Goal: Task Accomplishment & Management: Manage account settings

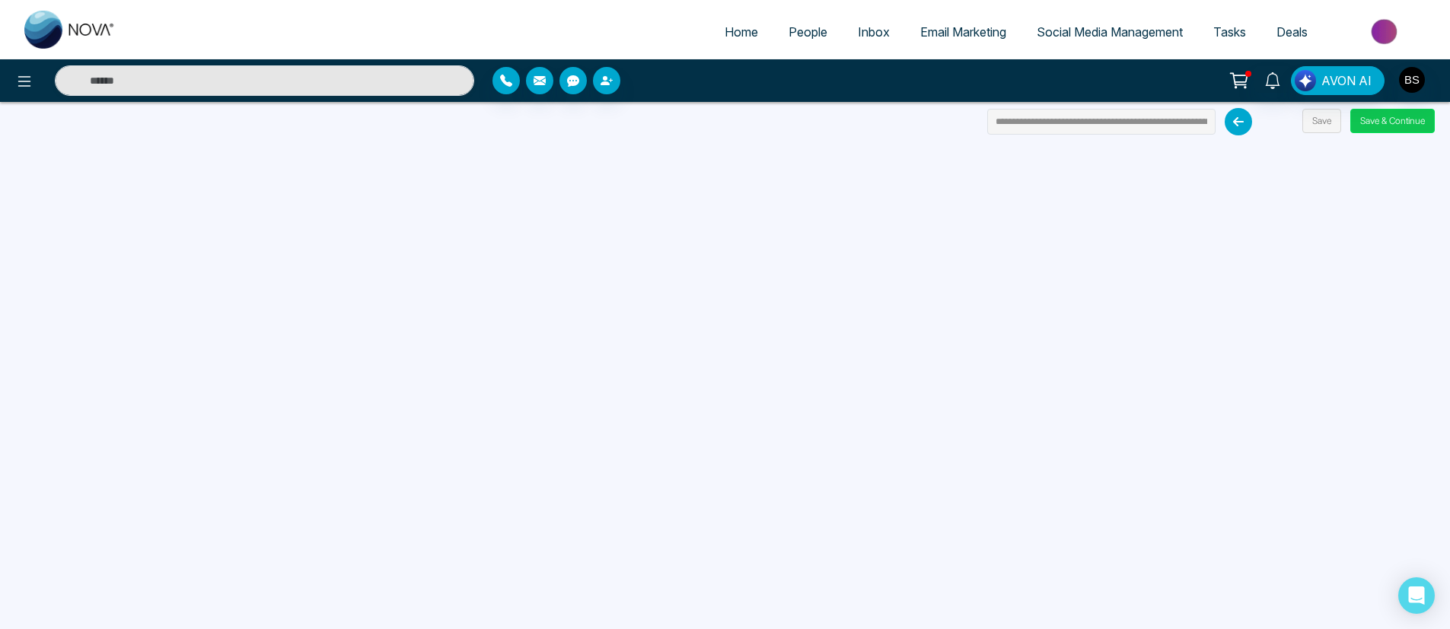
click at [1388, 126] on button "Save & Continue" at bounding box center [1392, 121] width 84 height 24
click at [1413, 123] on button "Save & Continue" at bounding box center [1392, 121] width 84 height 24
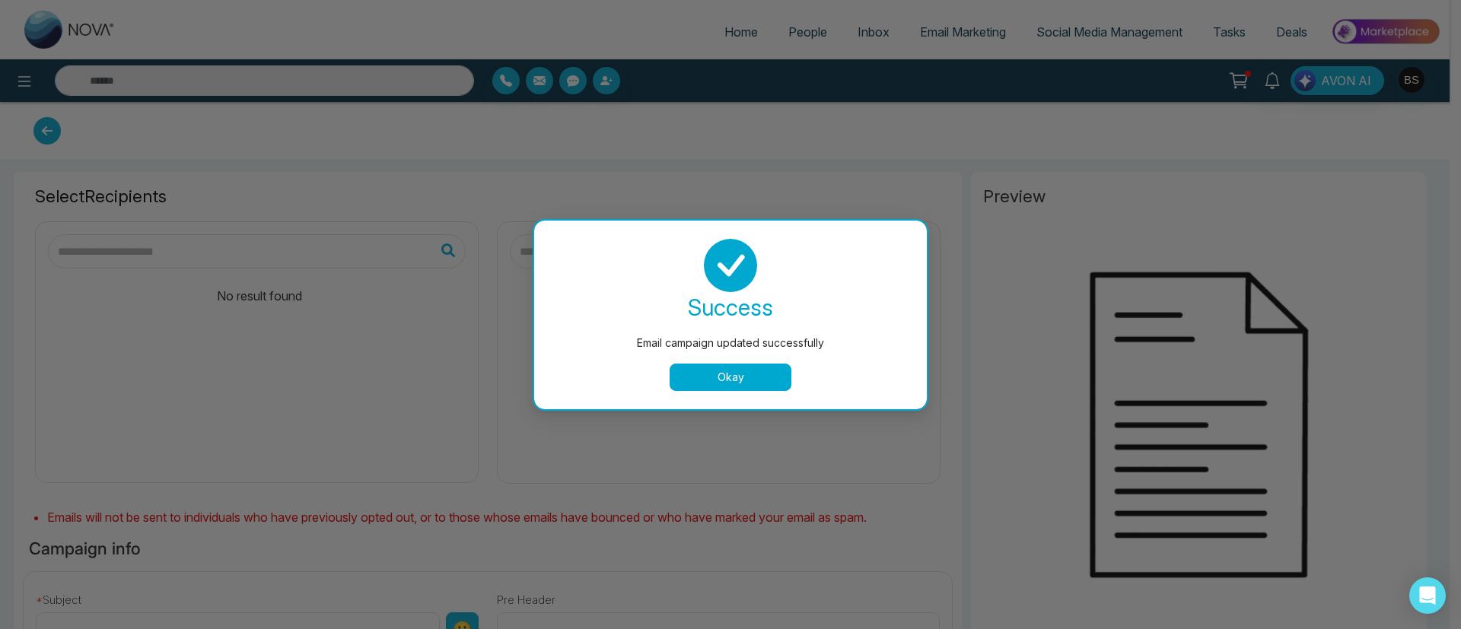
type input "**"
type input "****"
type input "**********"
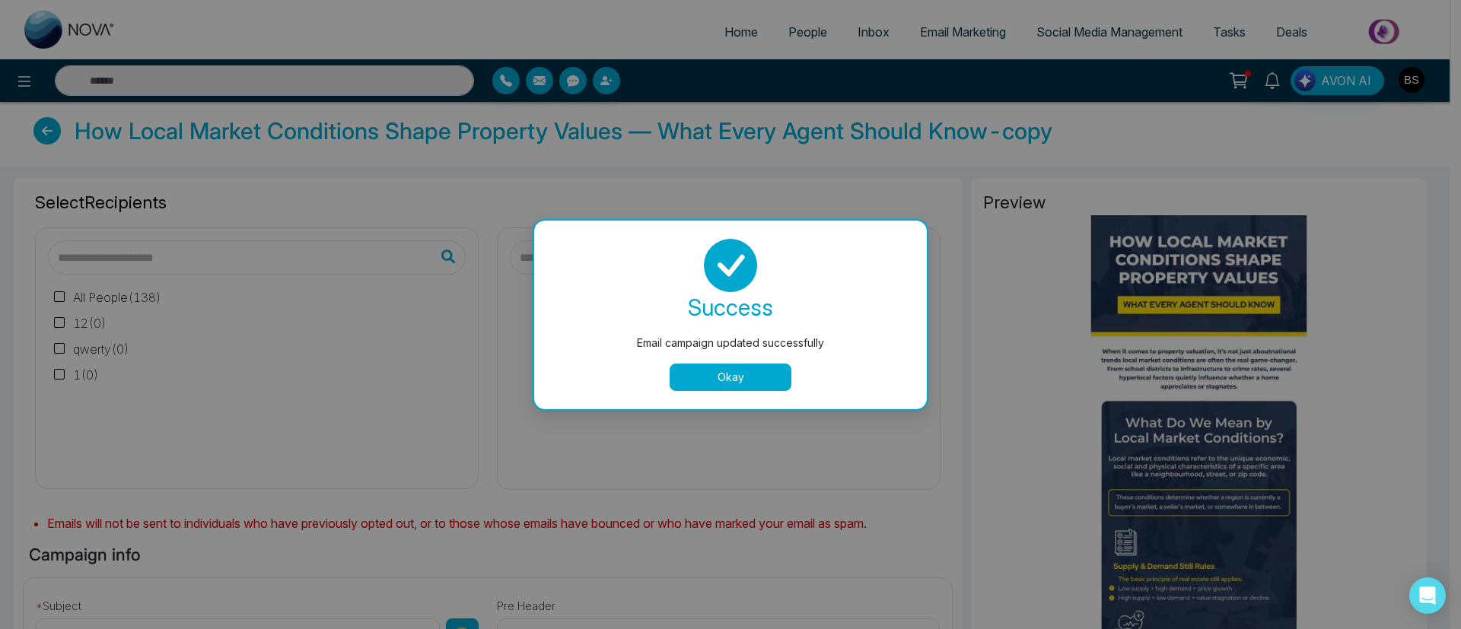
click at [761, 384] on button "Okay" at bounding box center [731, 377] width 122 height 27
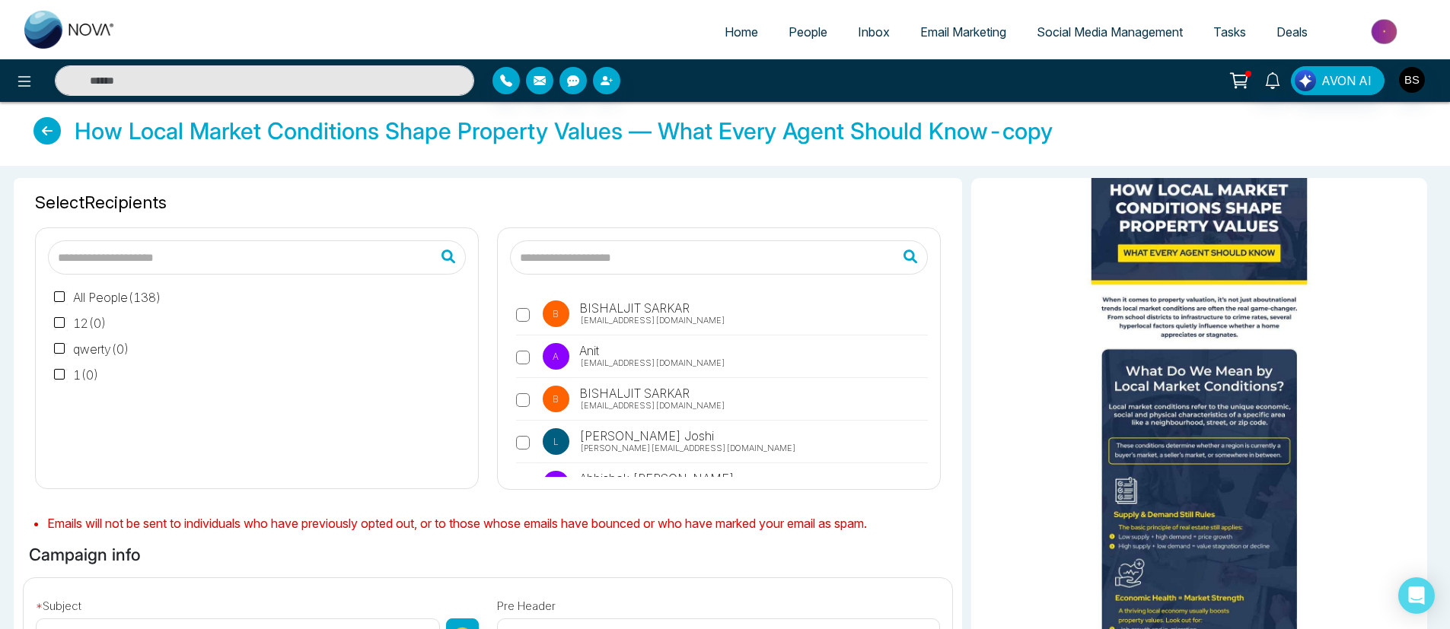
scroll to position [53, 0]
click at [632, 346] on label "A Anit [EMAIL_ADDRESS][DOMAIN_NAME]" at bounding box center [722, 360] width 412 height 35
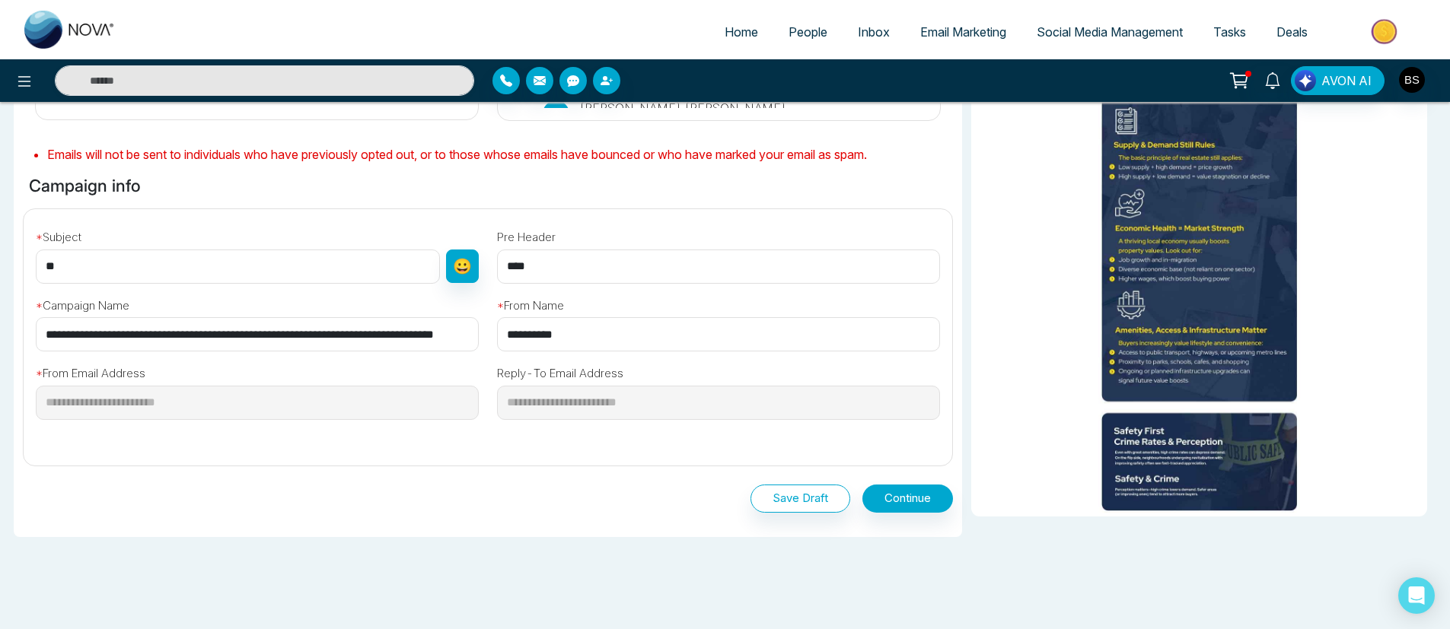
scroll to position [409, 0]
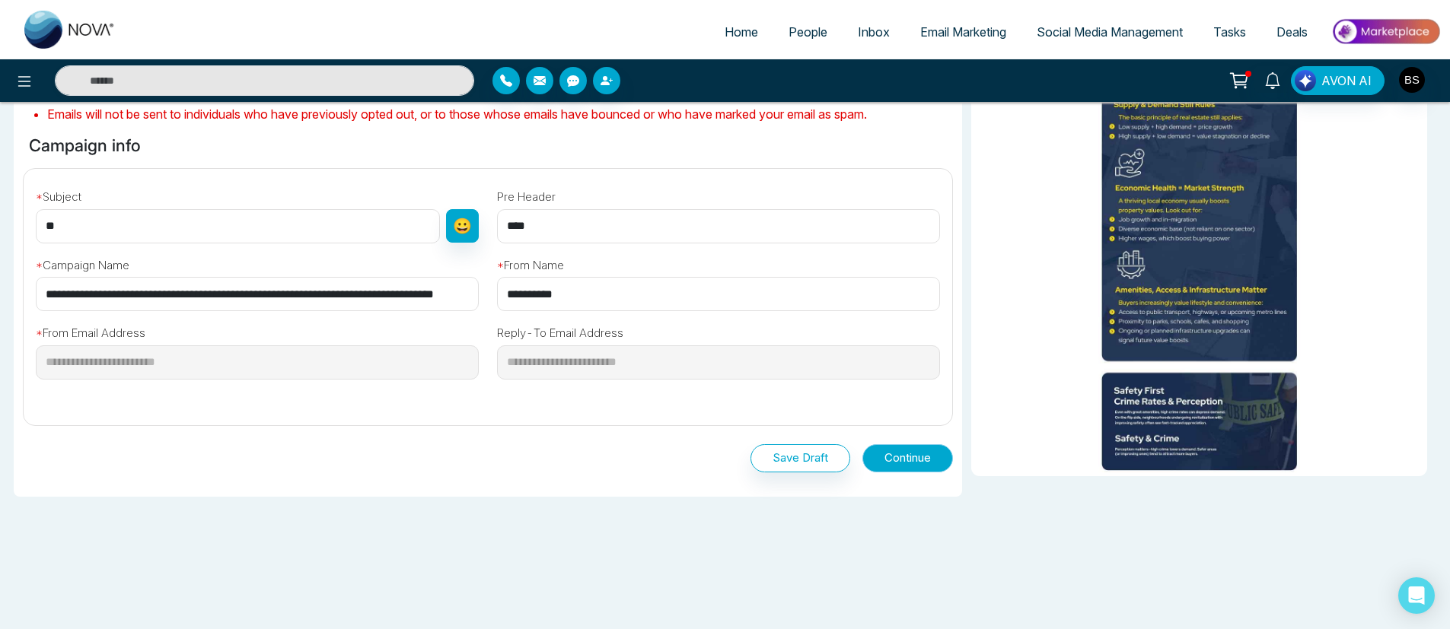
click at [914, 460] on button "Continue" at bounding box center [907, 458] width 91 height 28
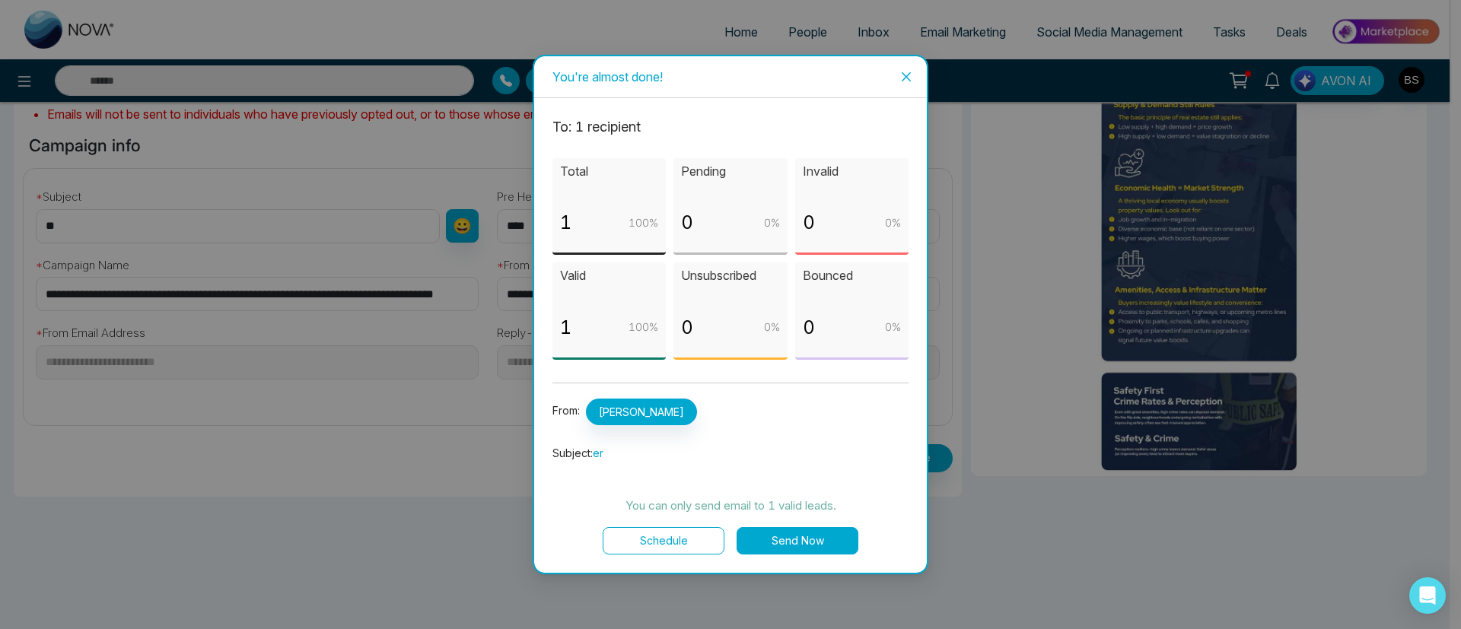
click at [911, 81] on icon "close" at bounding box center [906, 77] width 12 height 12
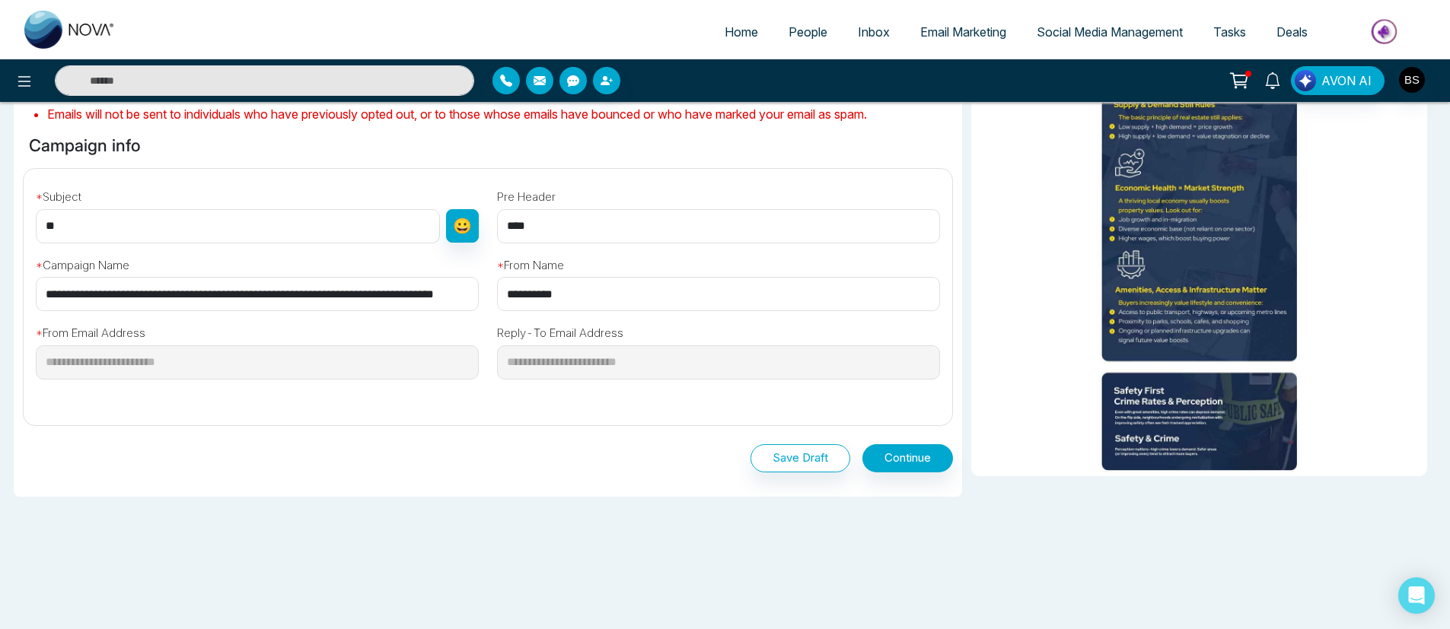
click at [1232, 32] on span "Tasks" at bounding box center [1229, 31] width 33 height 15
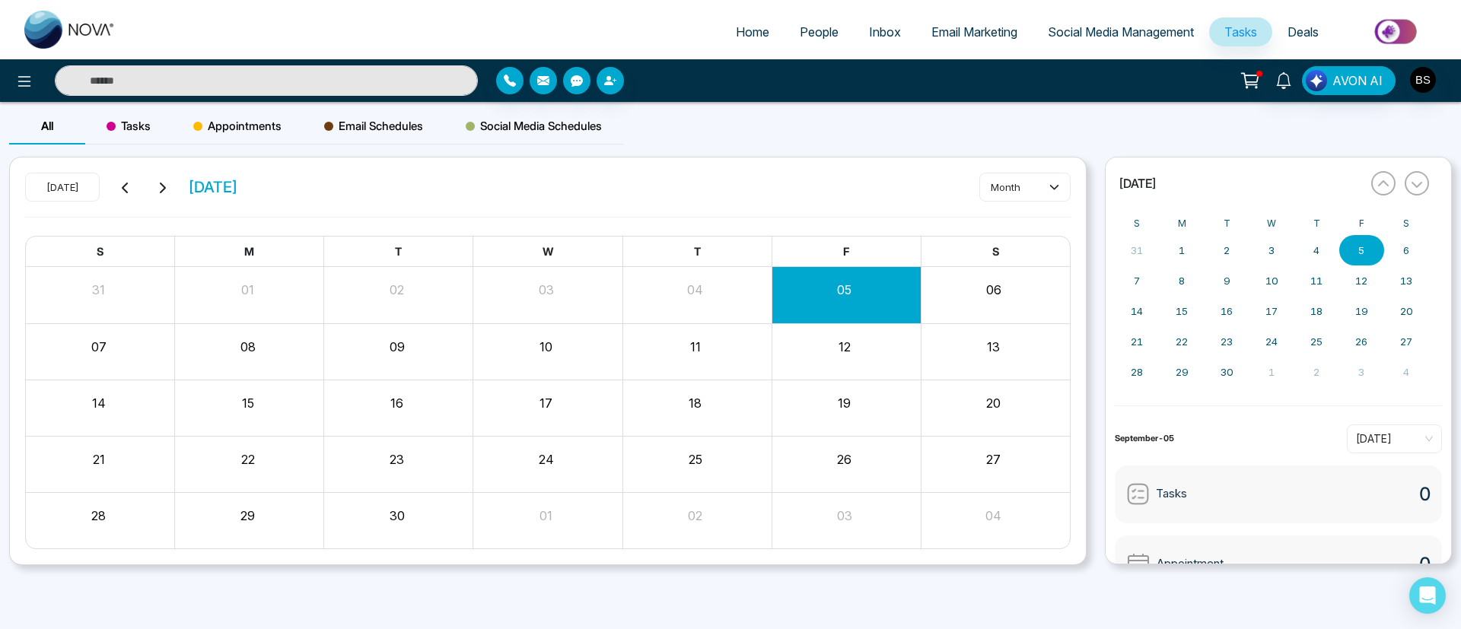
drag, startPoint x: 820, startPoint y: 303, endPoint x: 789, endPoint y: 293, distance: 32.0
click at [789, 293] on div "05" at bounding box center [844, 287] width 145 height 23
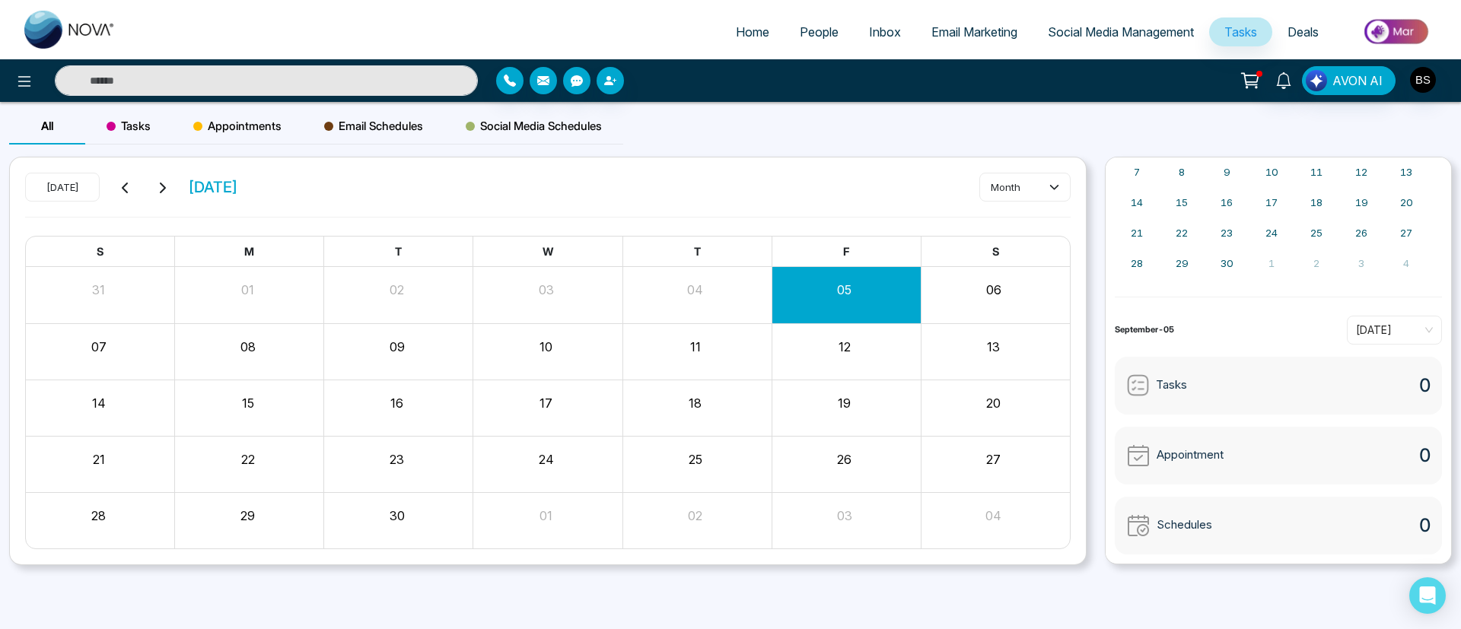
click at [1183, 378] on span "Tasks" at bounding box center [1171, 386] width 31 height 18
click at [829, 304] on div "05" at bounding box center [846, 294] width 149 height 37
click at [136, 123] on span "Tasks" at bounding box center [129, 126] width 44 height 18
click at [263, 136] on div "Appointments" at bounding box center [237, 126] width 131 height 37
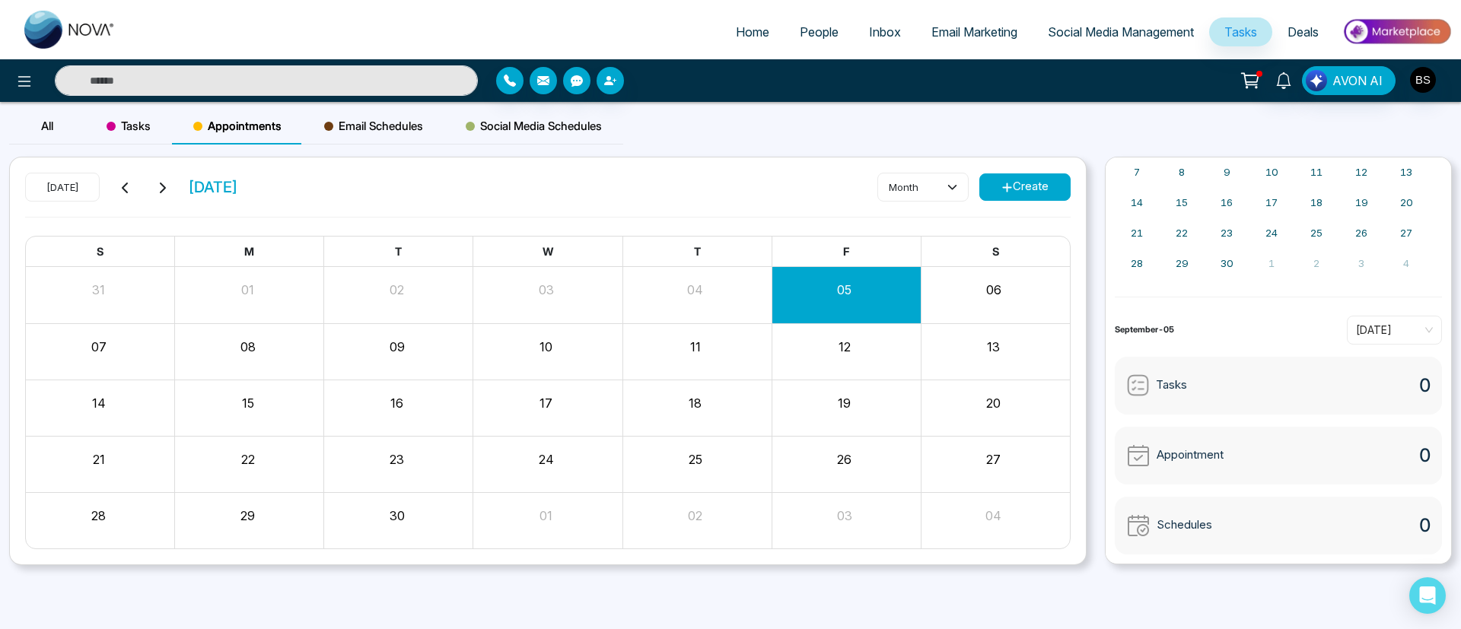
click at [369, 108] on div "Email Schedules" at bounding box center [374, 126] width 142 height 37
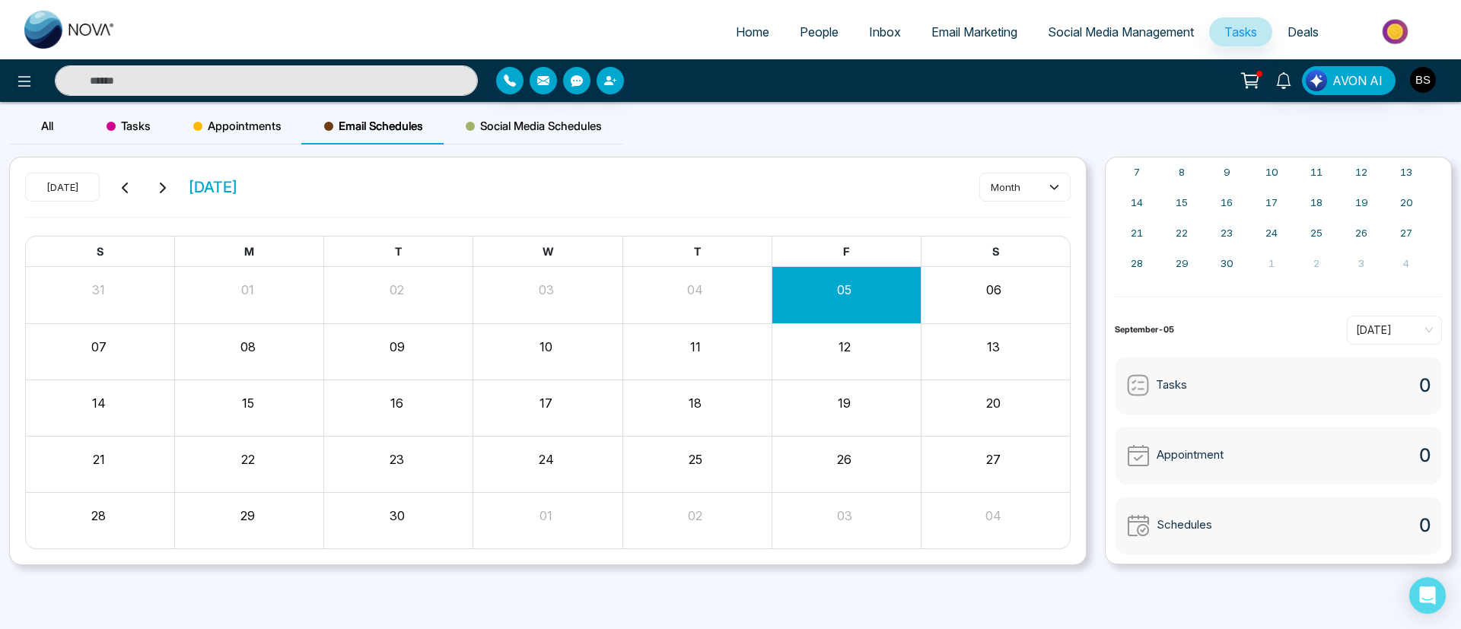
click at [581, 113] on div "Social Media Schedules" at bounding box center [533, 126] width 179 height 37
click at [141, 137] on div "Tasks" at bounding box center [128, 126] width 87 height 37
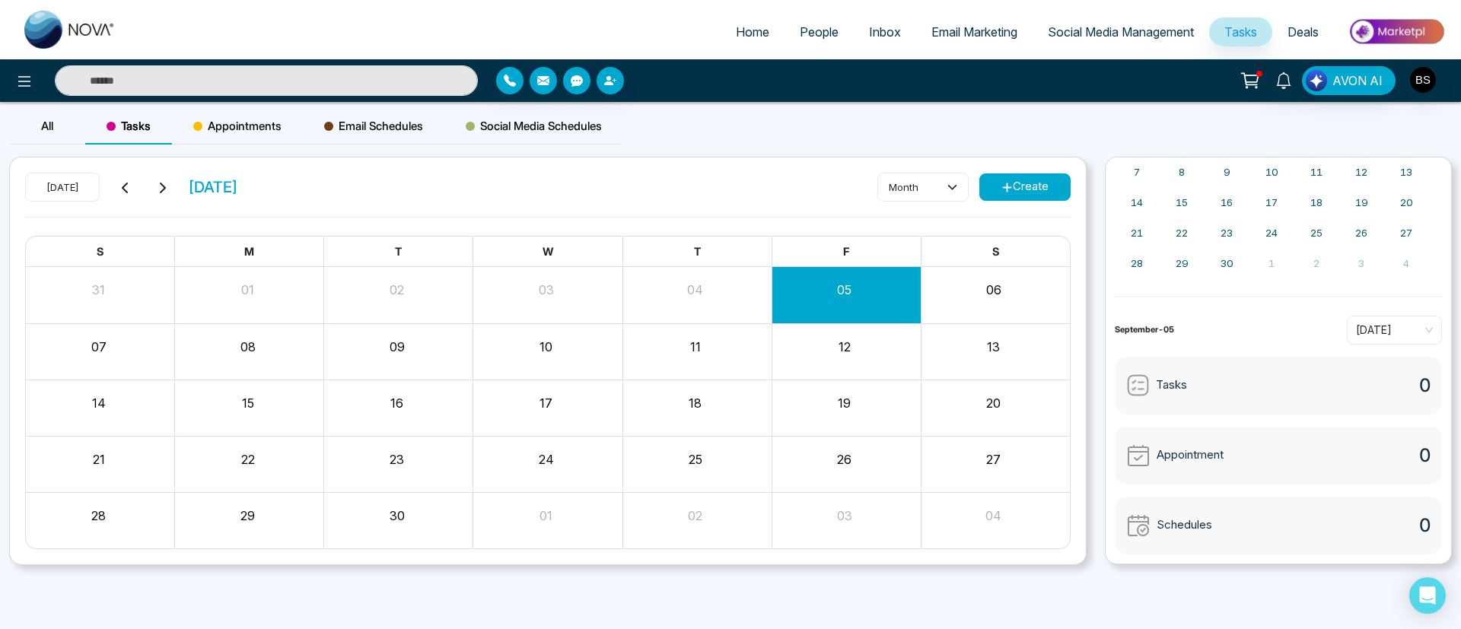
click at [982, 186] on button "Create" at bounding box center [1024, 186] width 91 height 27
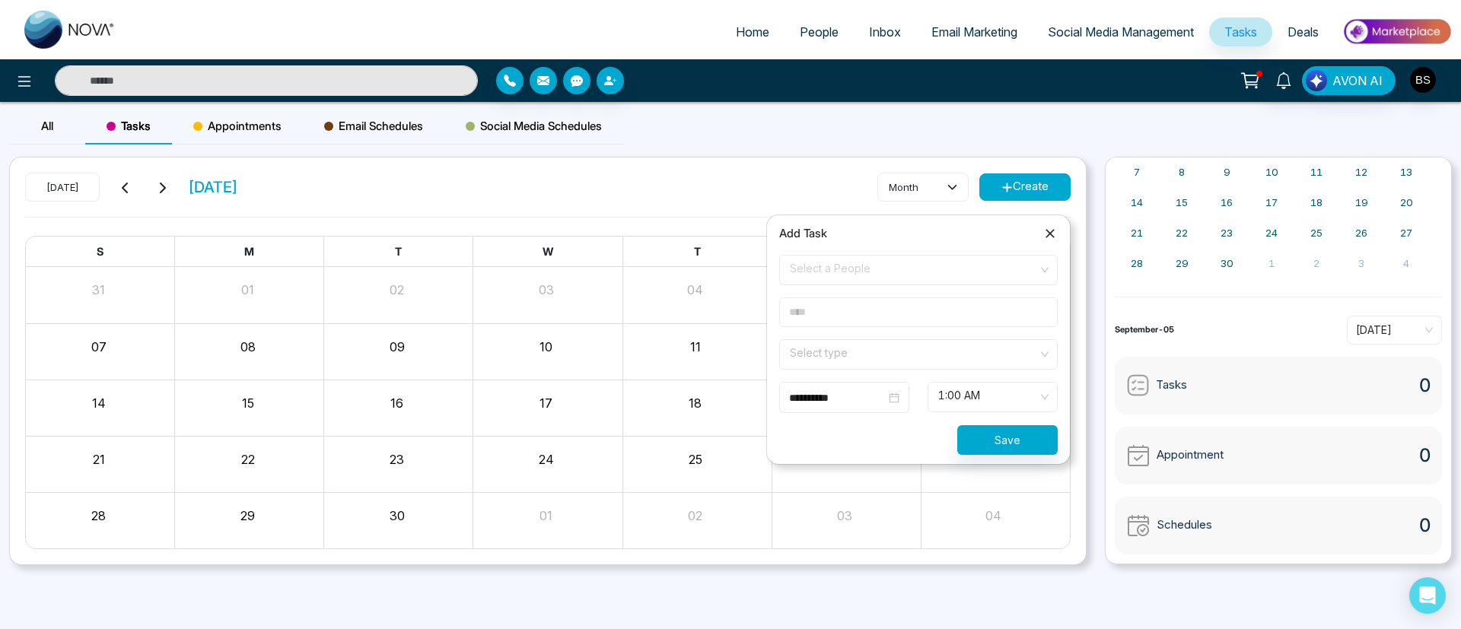
click at [721, 364] on div "11" at bounding box center [696, 351] width 149 height 37
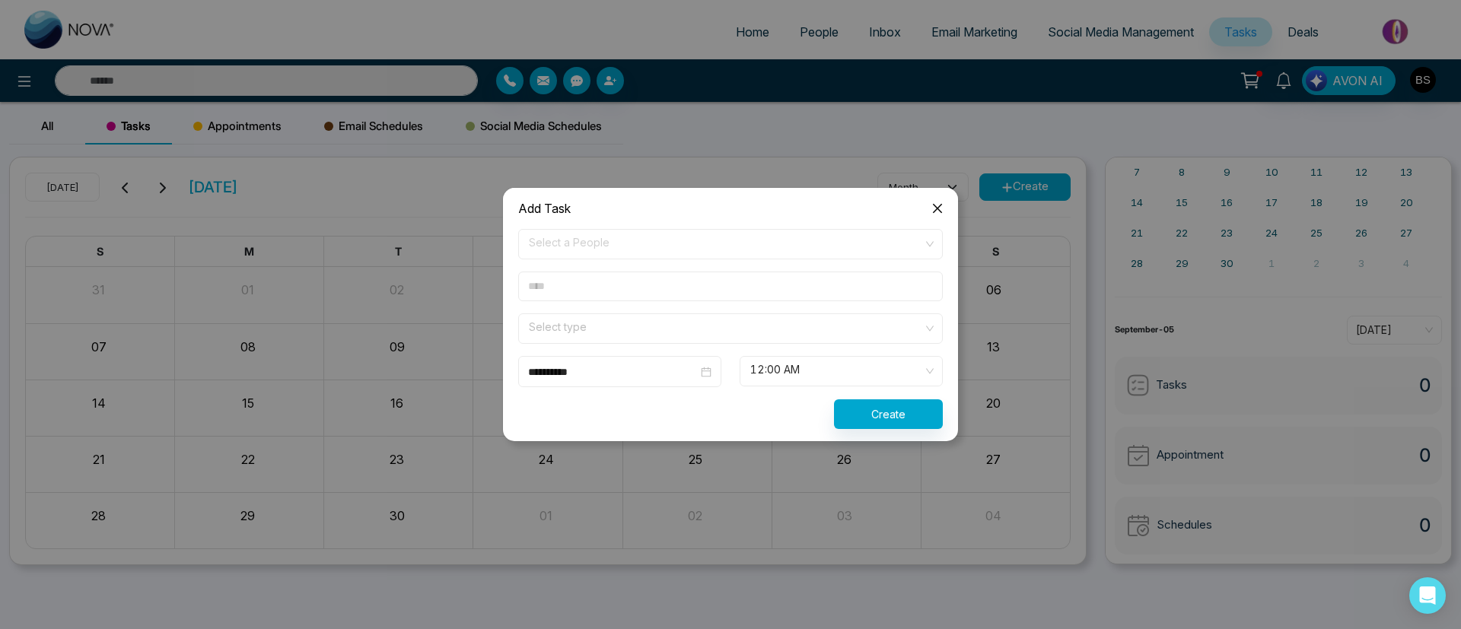
click at [929, 199] on span "Close" at bounding box center [937, 208] width 41 height 41
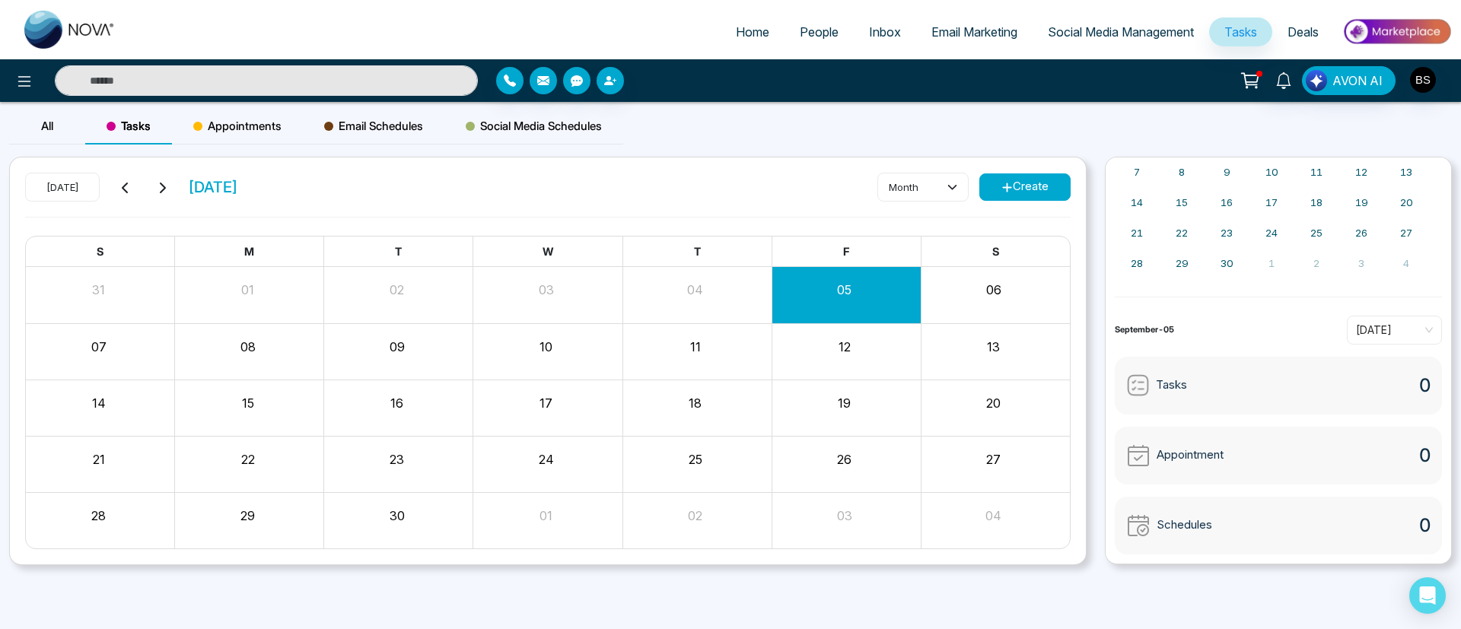
click at [998, 314] on div "Month View" at bounding box center [995, 295] width 149 height 56
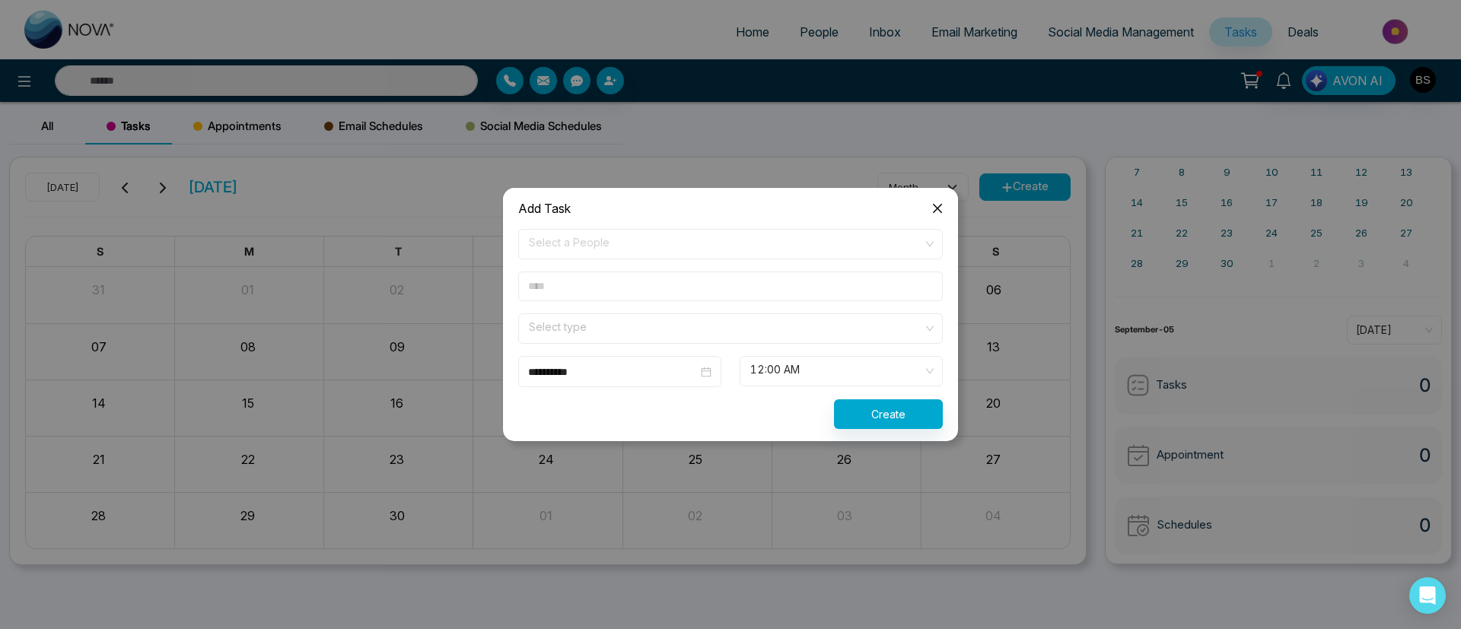
click at [938, 198] on span "Close" at bounding box center [937, 208] width 41 height 41
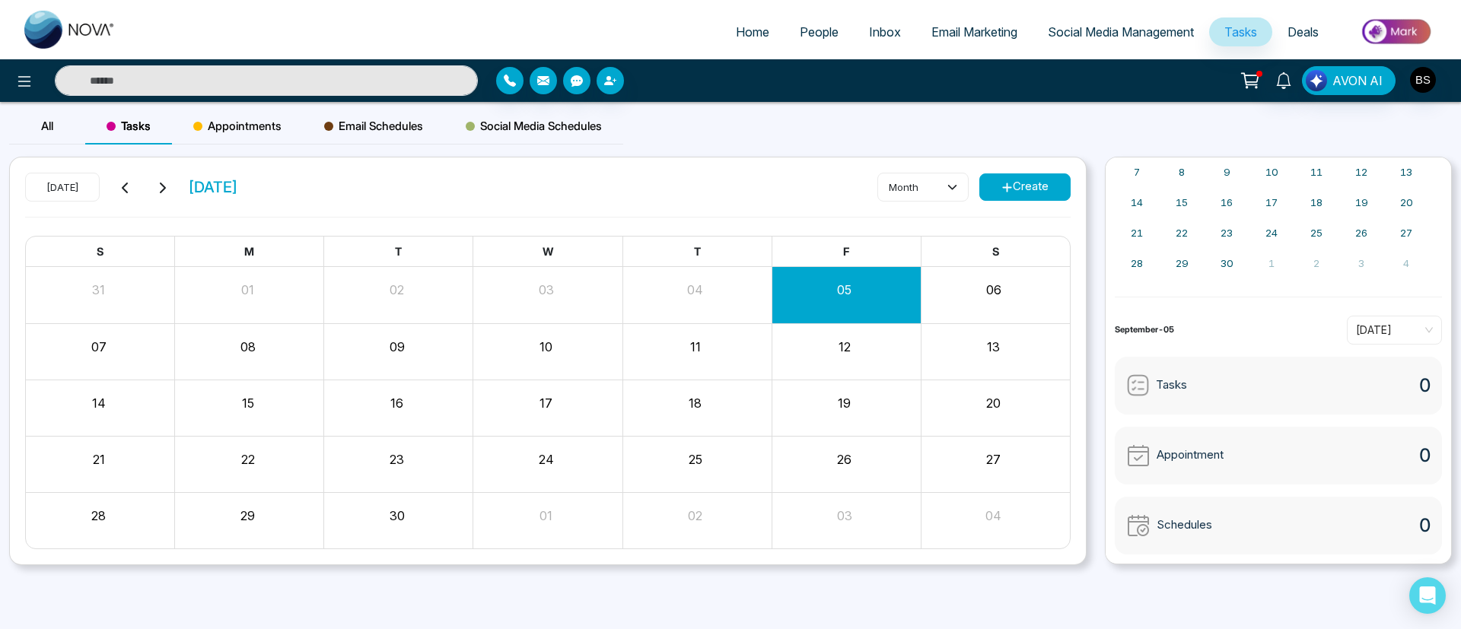
click at [1018, 175] on button "Create" at bounding box center [1024, 186] width 91 height 27
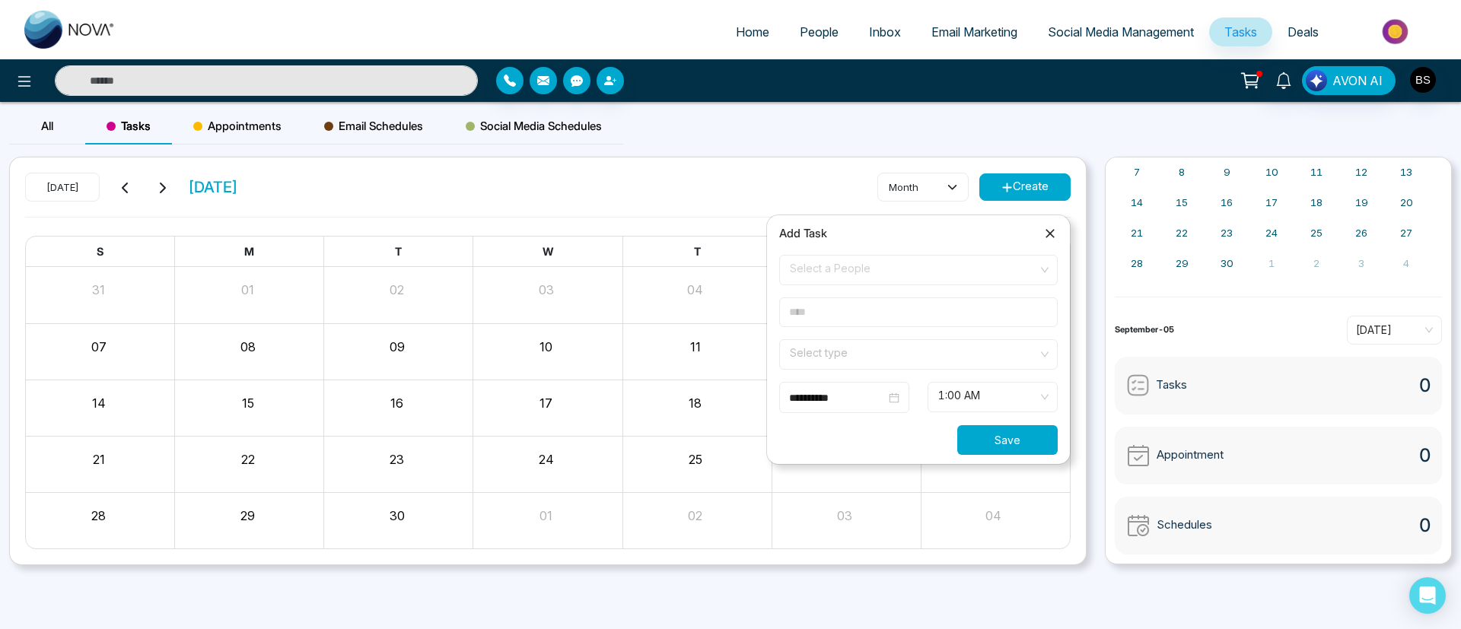
click at [1010, 435] on button "Save" at bounding box center [1007, 440] width 100 height 30
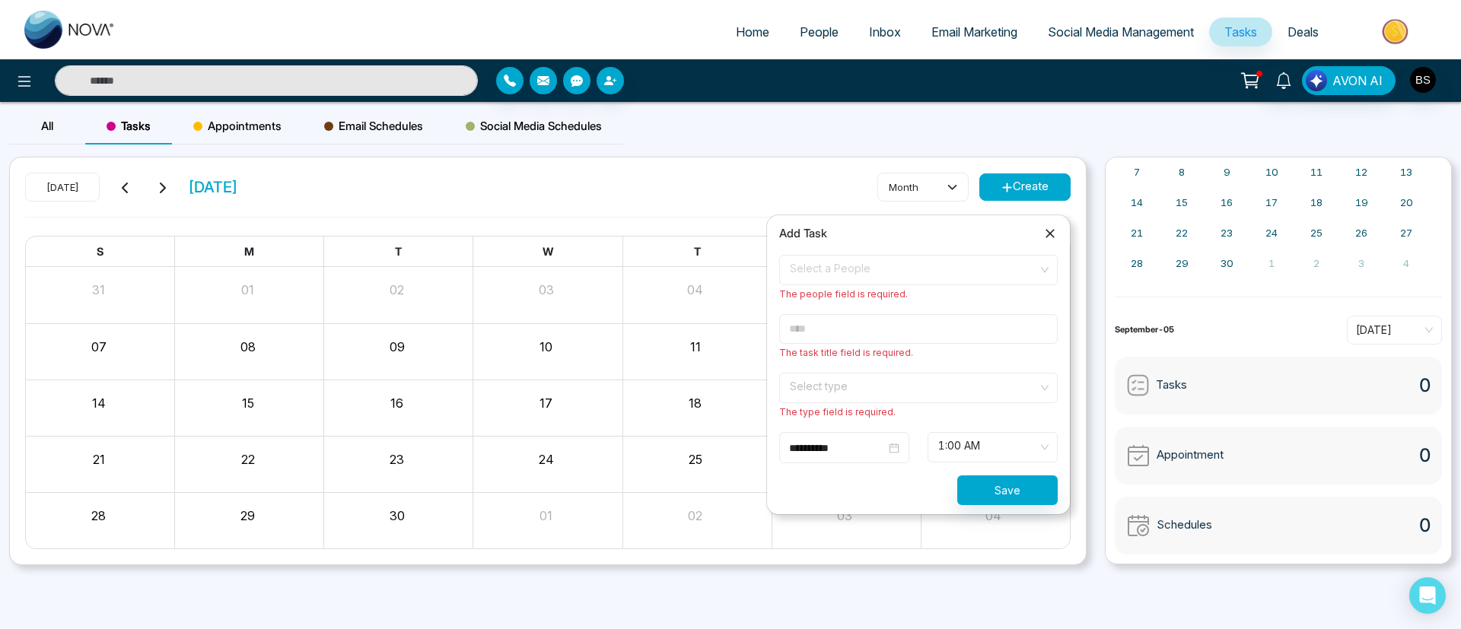
click at [880, 300] on div "Select a People The people field is required." at bounding box center [918, 278] width 297 height 47
click at [893, 261] on span "Select a People" at bounding box center [918, 270] width 257 height 26
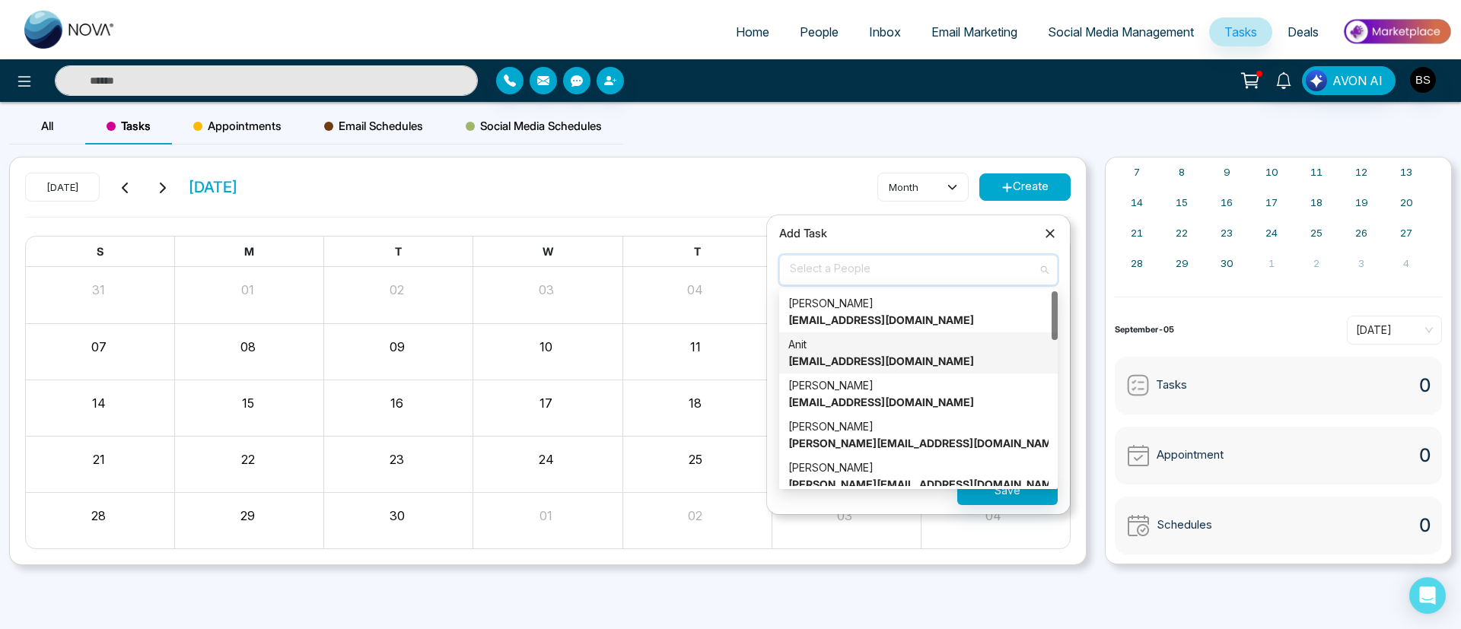
click at [896, 349] on div "Anit [EMAIL_ADDRESS][DOMAIN_NAME]" at bounding box center [918, 352] width 260 height 33
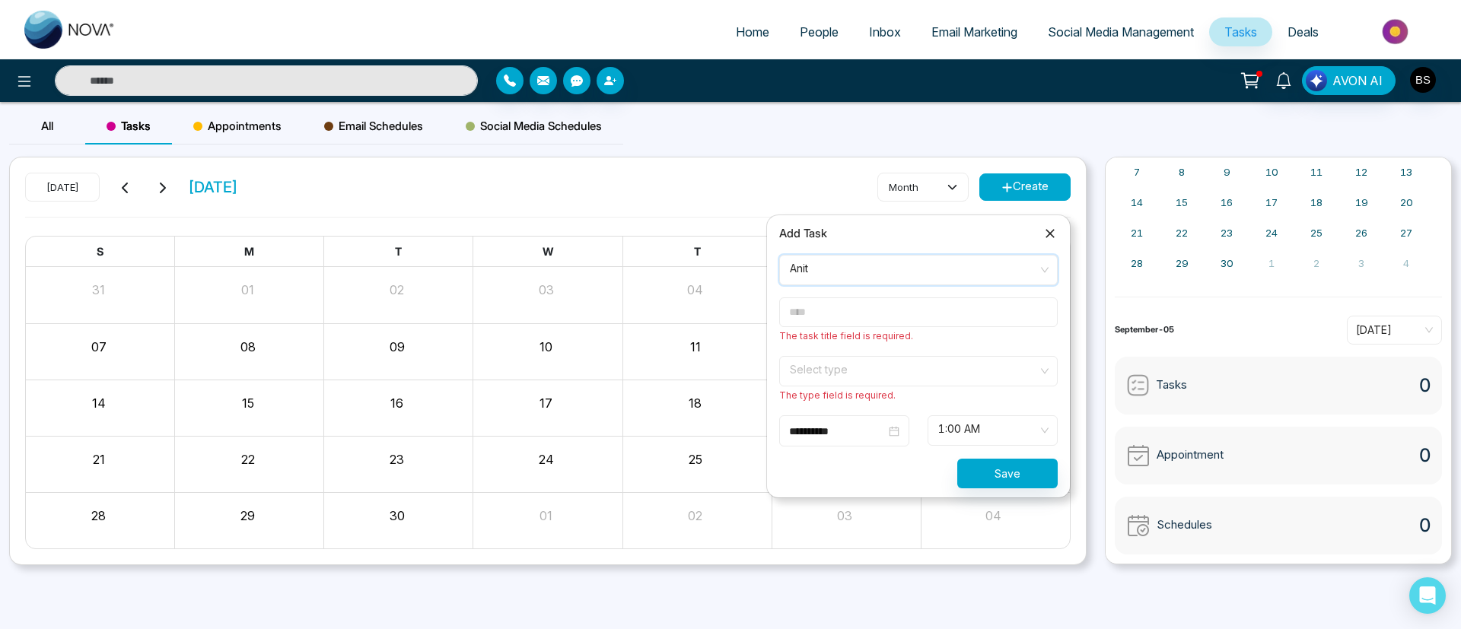
click at [859, 299] on input "text" at bounding box center [918, 313] width 279 height 30
type input "**********"
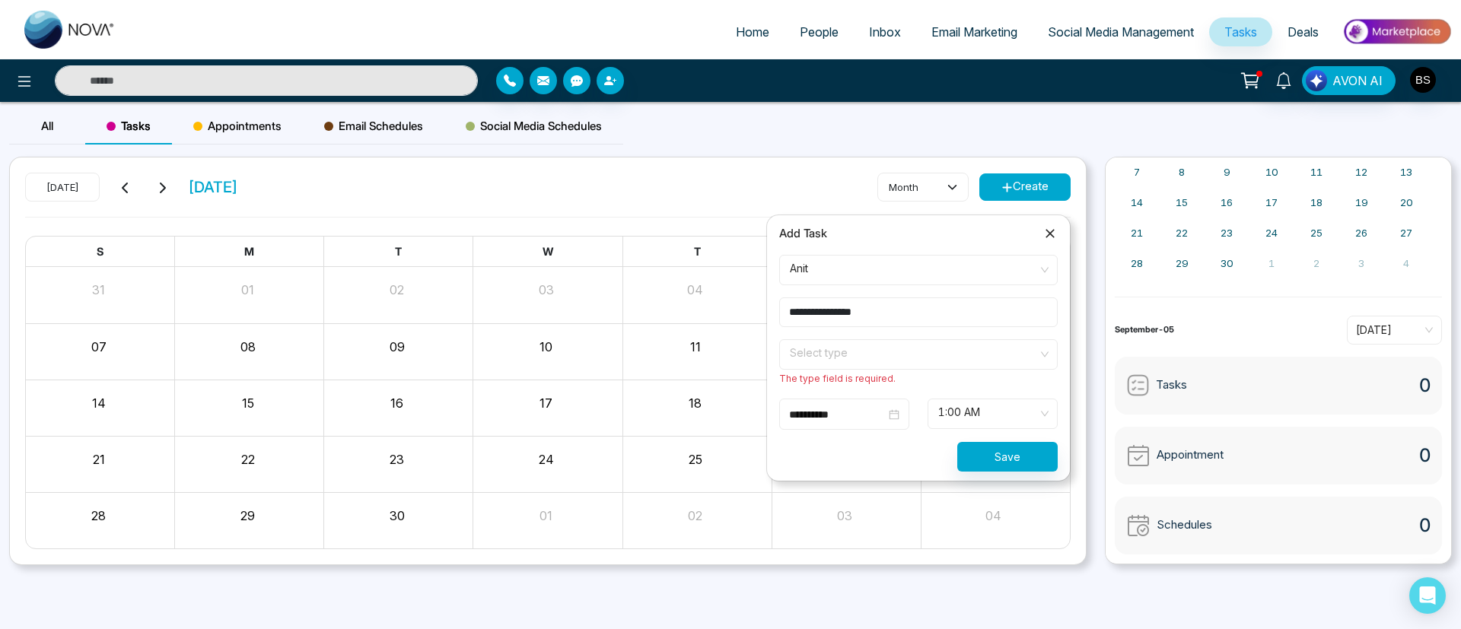
click at [879, 352] on input "search" at bounding box center [913, 351] width 250 height 23
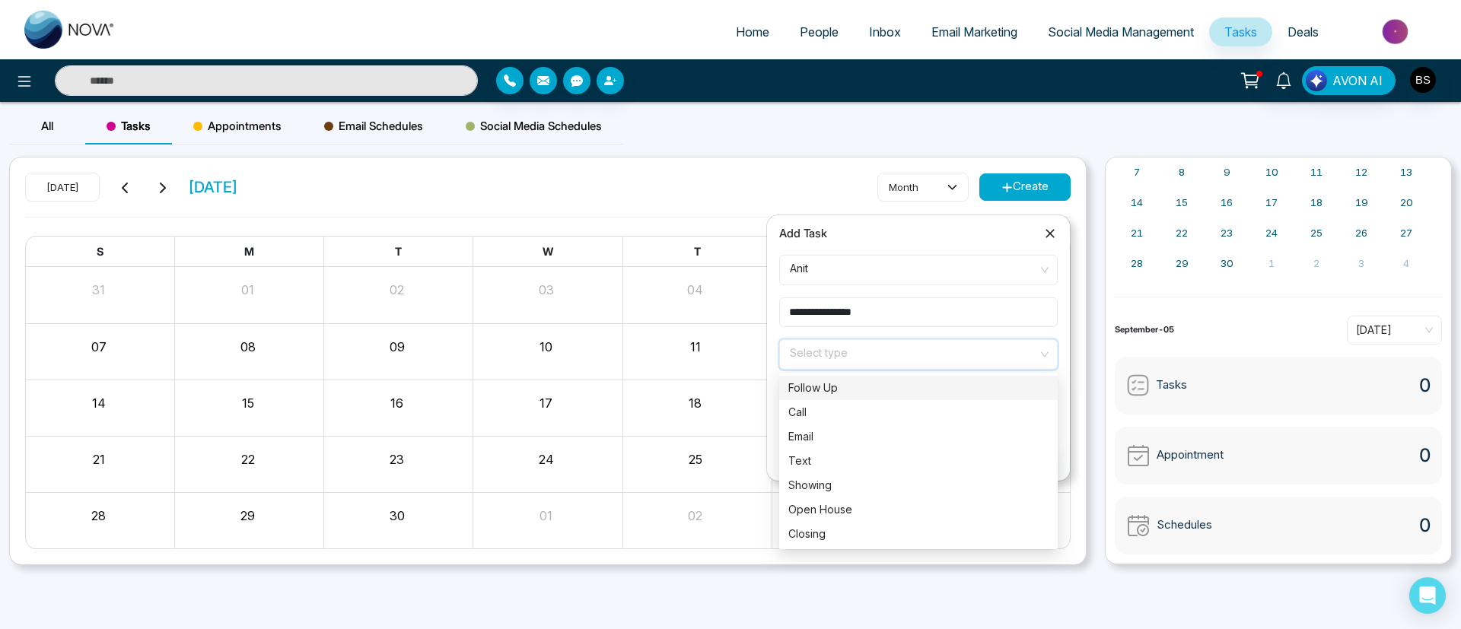
click at [904, 390] on div "Follow Up" at bounding box center [918, 388] width 260 height 17
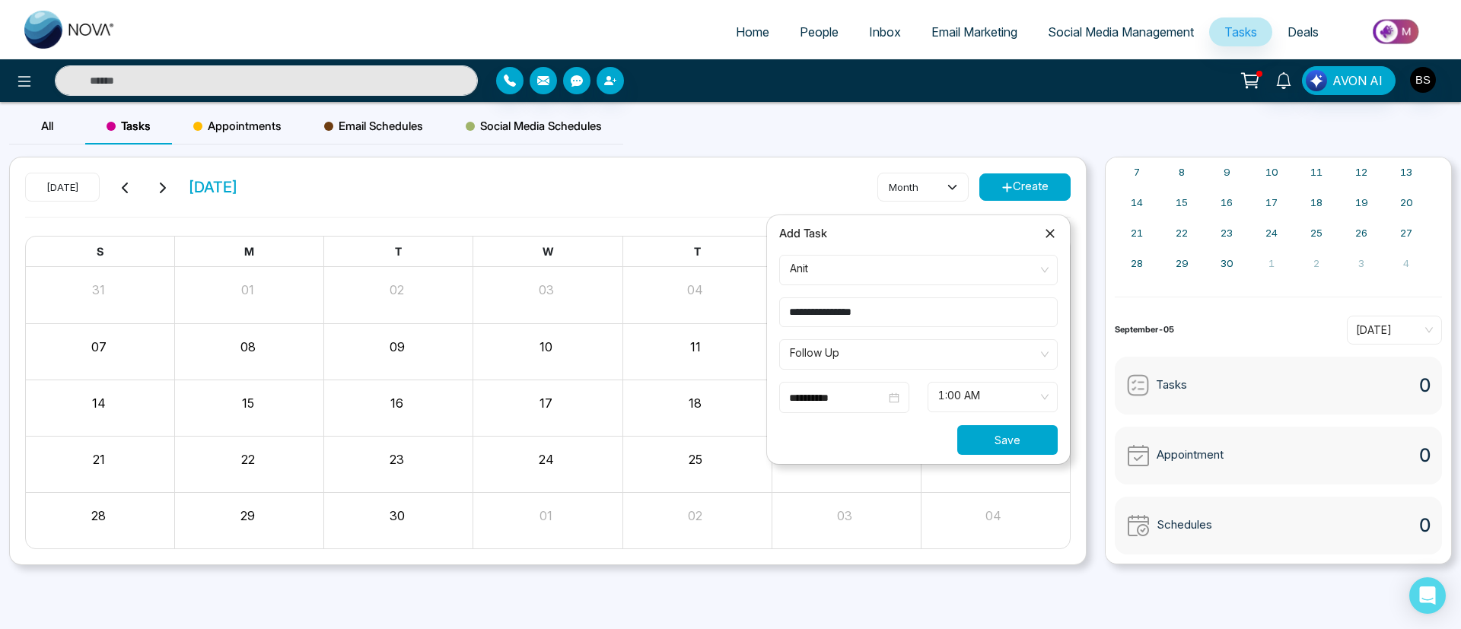
click at [1002, 432] on button "Save" at bounding box center [1007, 440] width 100 height 30
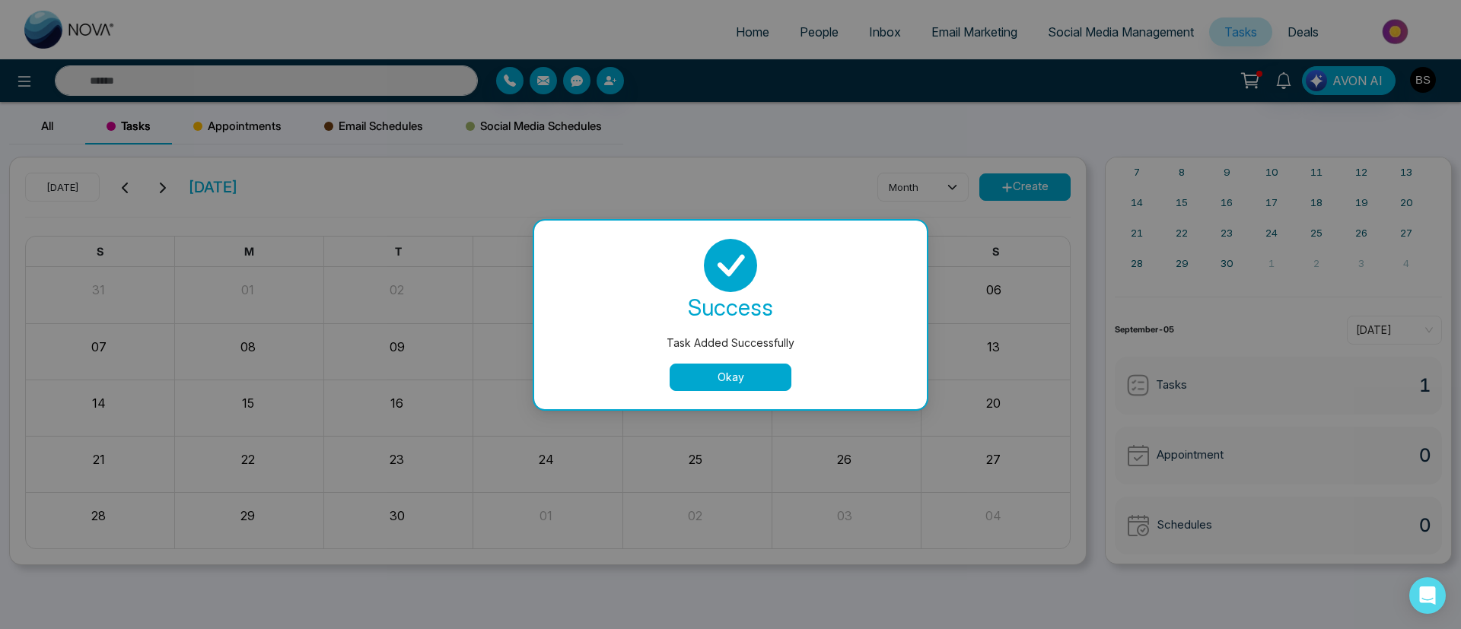
click at [737, 380] on button "Okay" at bounding box center [731, 377] width 122 height 27
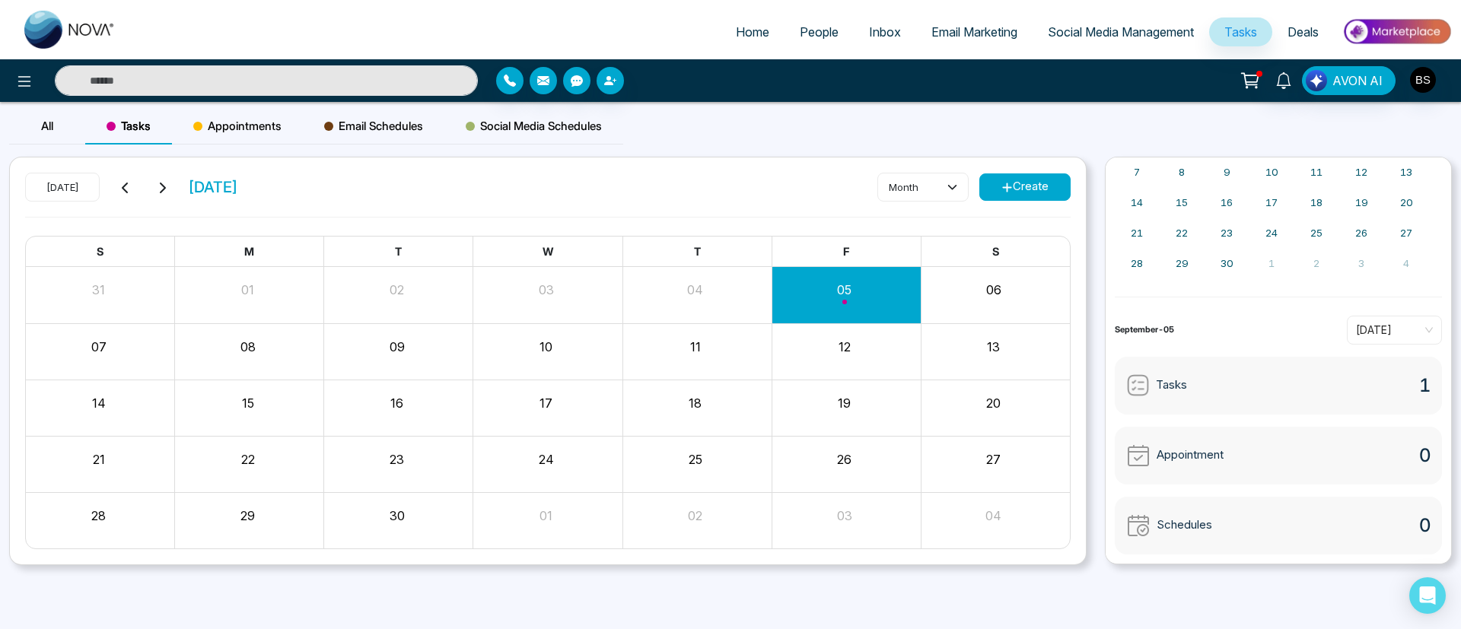
click at [586, 138] on div "Social Media Schedules" at bounding box center [533, 126] width 179 height 37
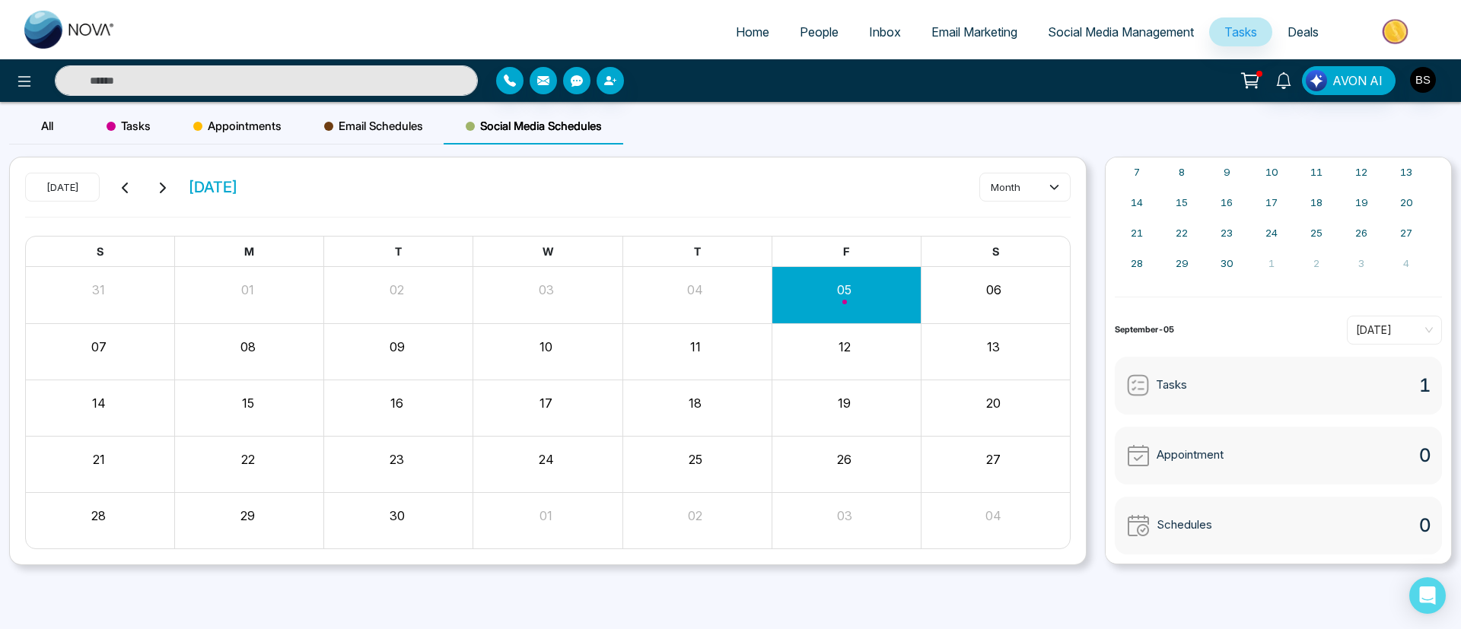
click at [338, 136] on div "Email Schedules" at bounding box center [374, 126] width 142 height 37
click at [950, 30] on span "Email Marketing" at bounding box center [974, 31] width 86 height 15
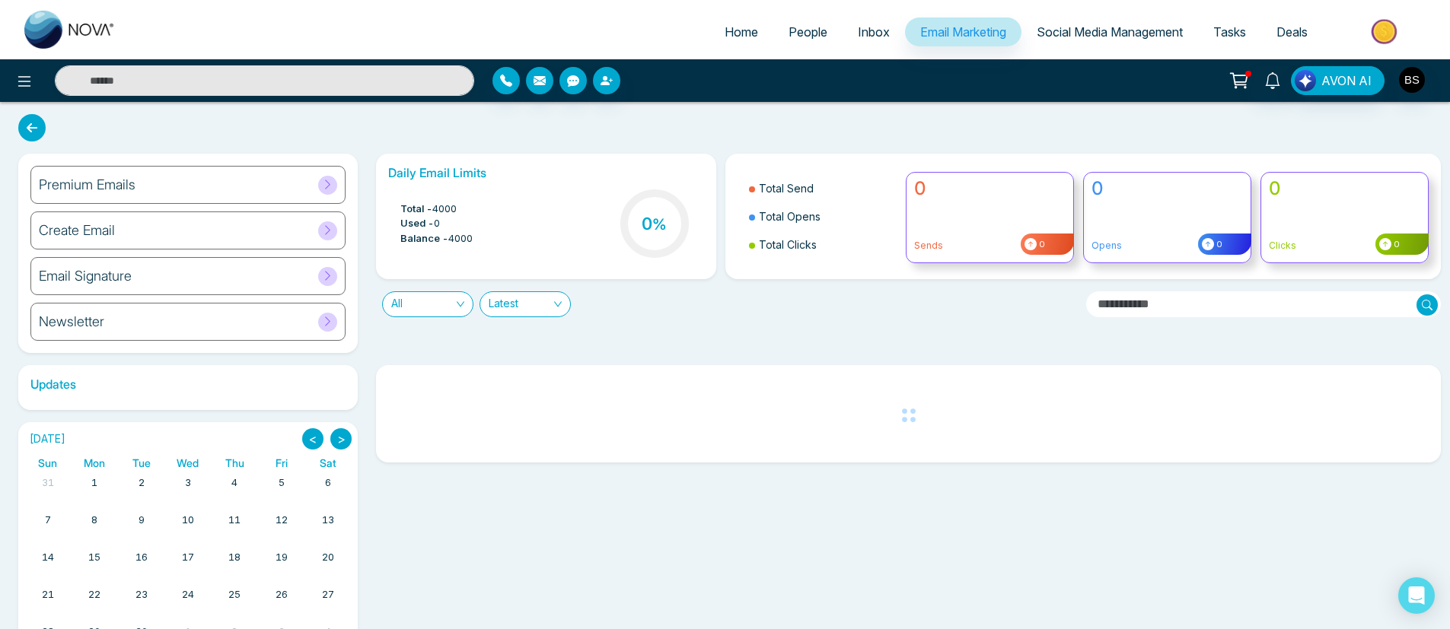
click at [411, 310] on span "All" at bounding box center [427, 304] width 73 height 24
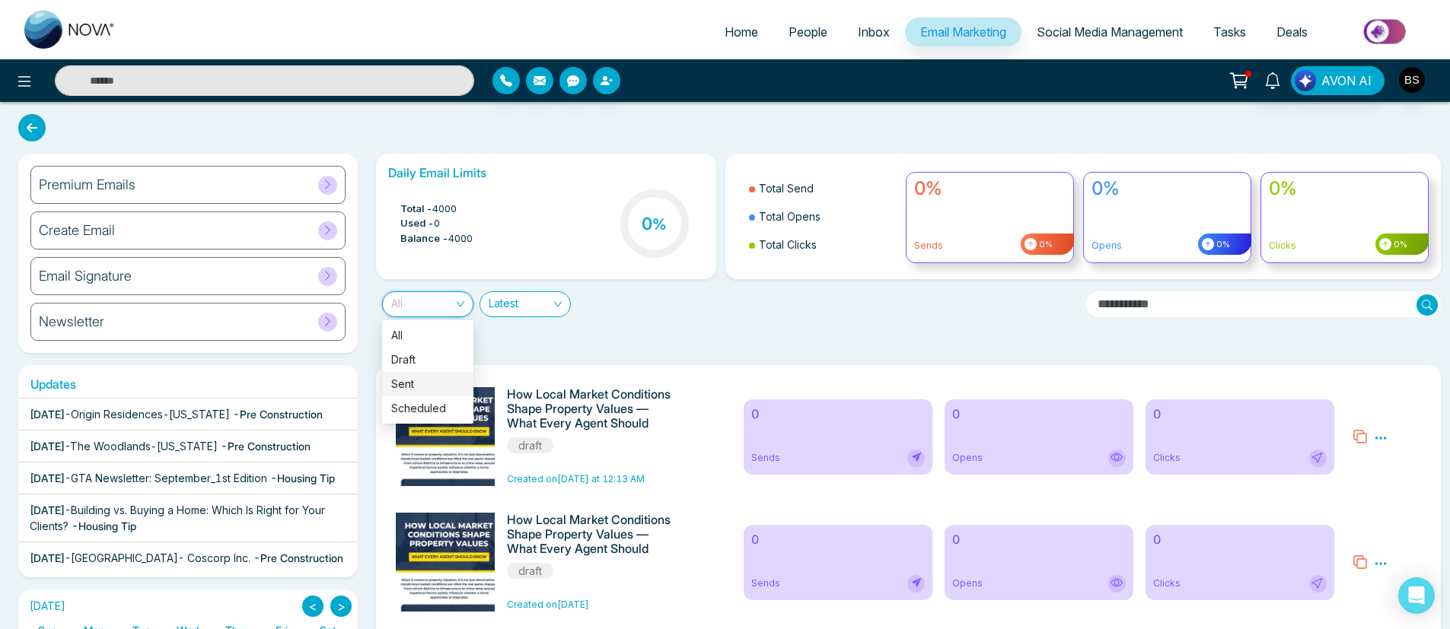
click at [552, 329] on div "Daily Email Limits Total - 4000 Used - 0 Balance - 4000 0 % Total Send Total Op…" at bounding box center [904, 253] width 1074 height 199
click at [37, 121] on icon at bounding box center [31, 127] width 27 height 27
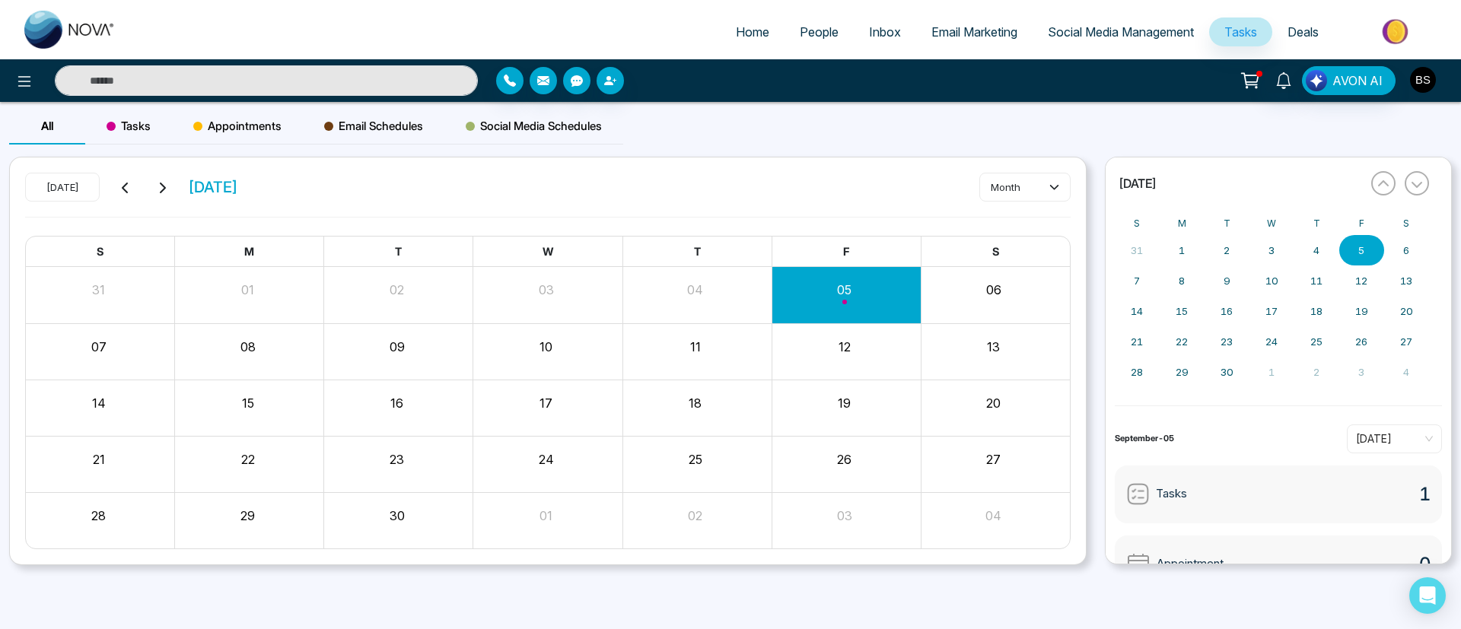
click at [1436, 81] on button "button" at bounding box center [1422, 79] width 27 height 27
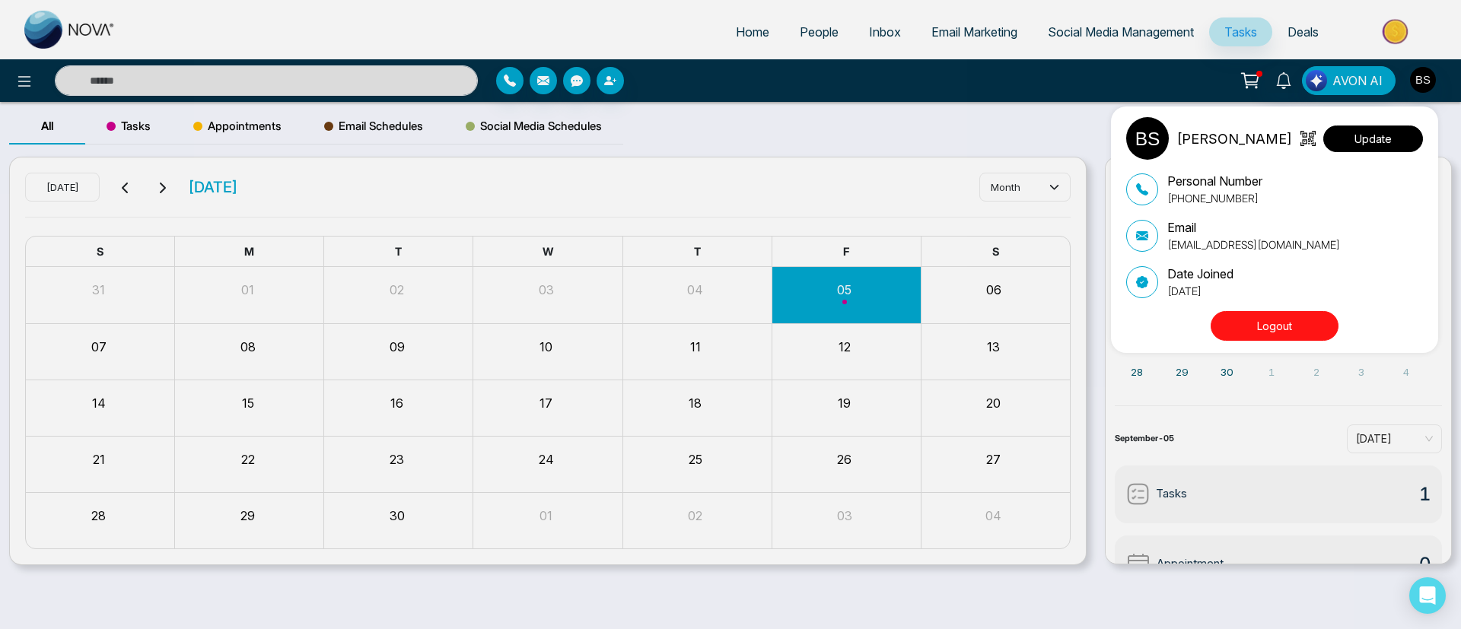
click at [1358, 132] on button "Update" at bounding box center [1373, 139] width 100 height 27
select select
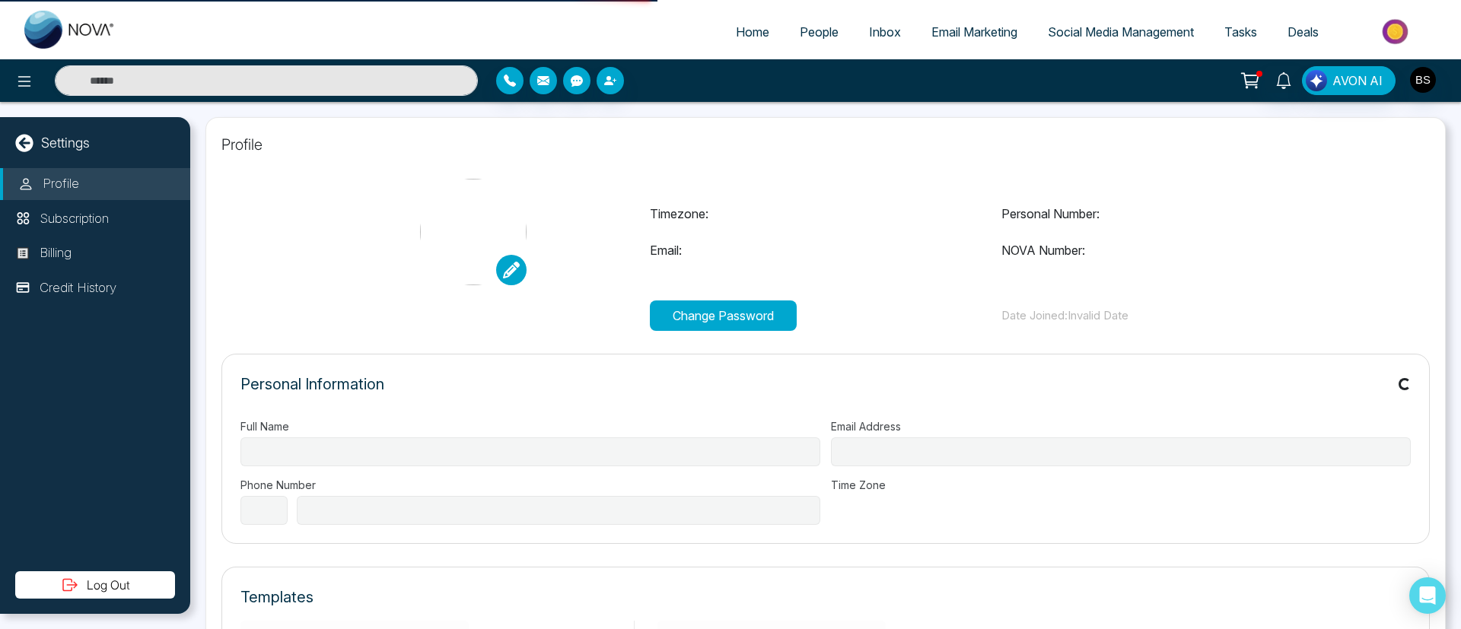
type input "**********"
select select "***"
type input "**********"
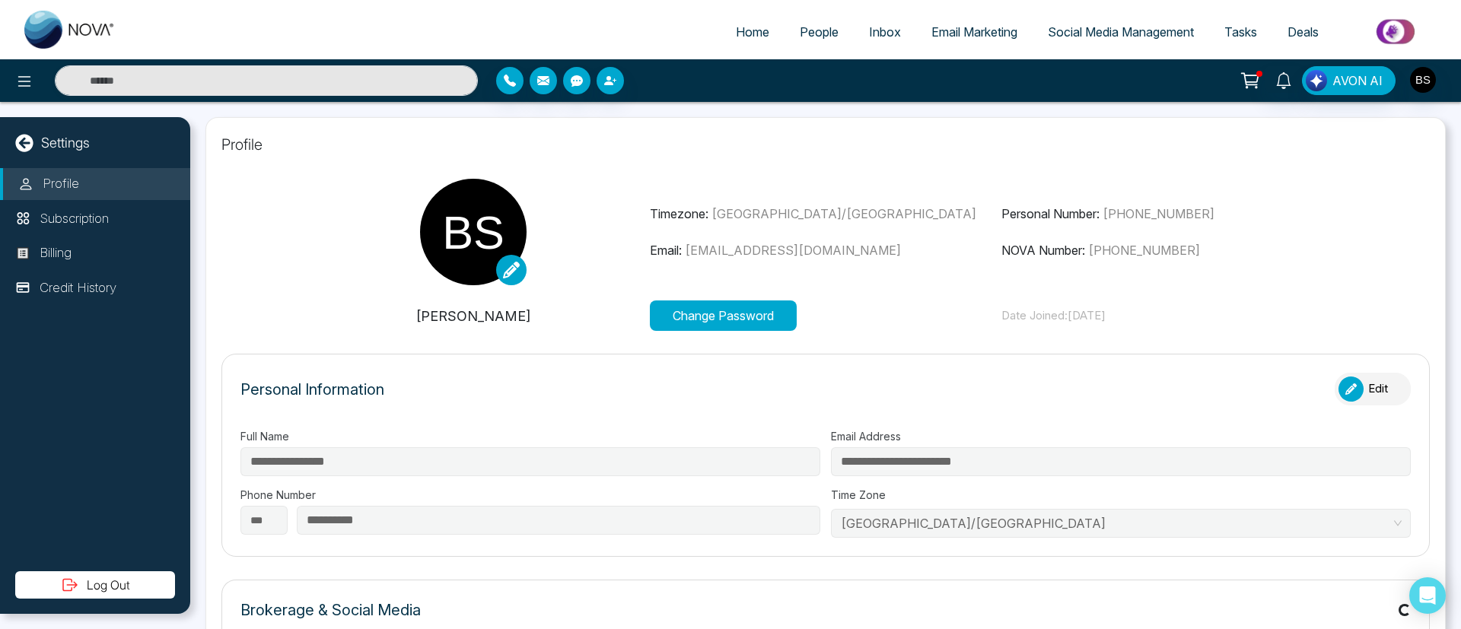
type input "***"
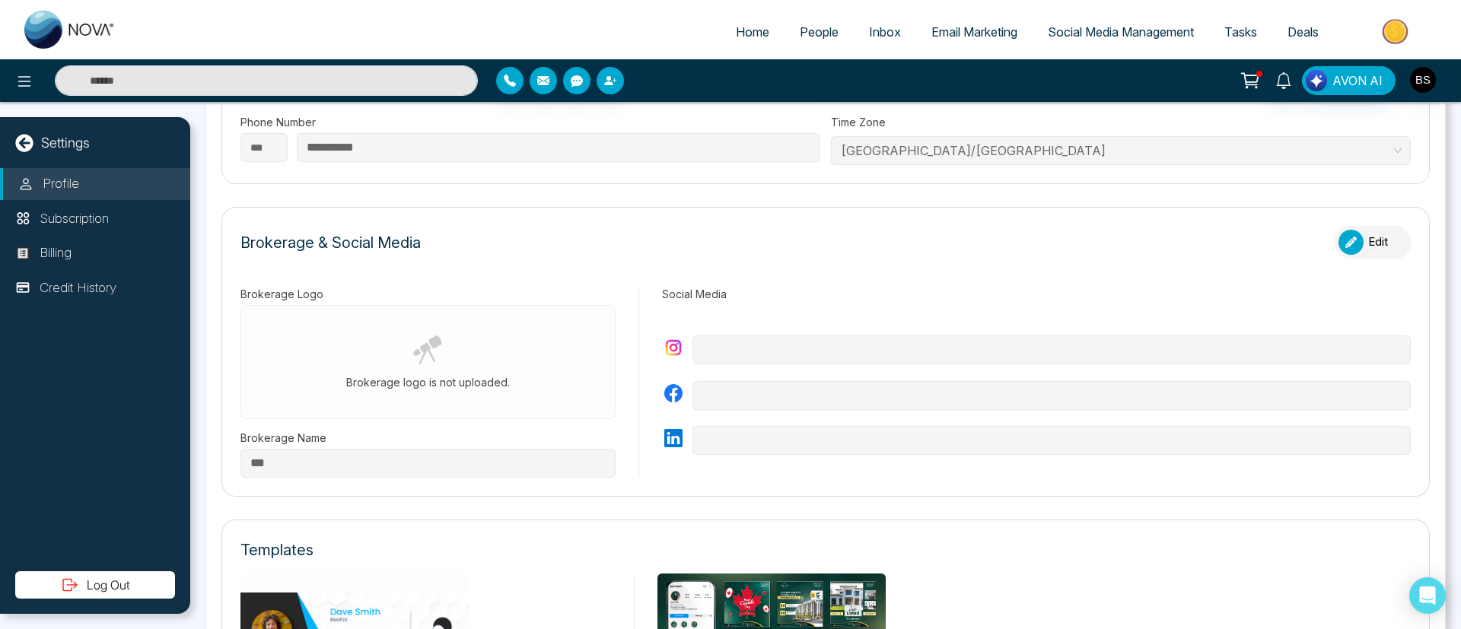
scroll to position [251, 0]
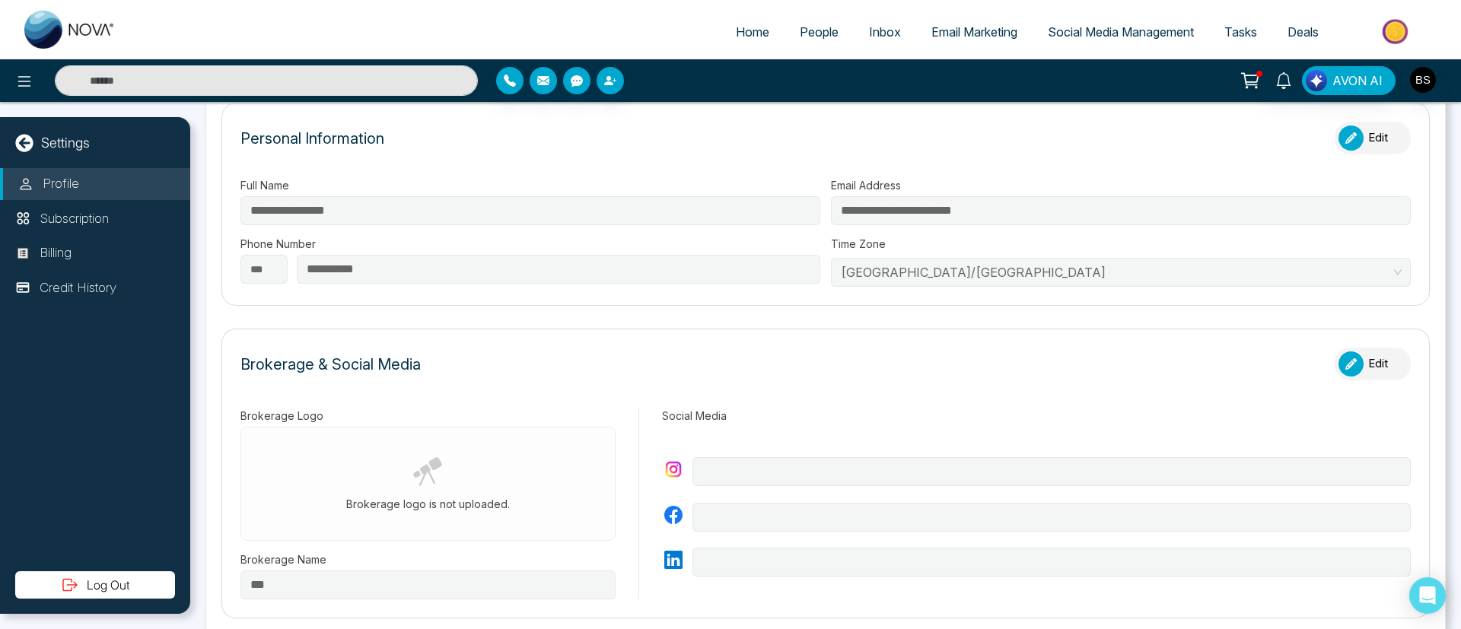
click at [828, 18] on link "People" at bounding box center [819, 32] width 69 height 29
